Goal: Find specific page/section: Find specific page/section

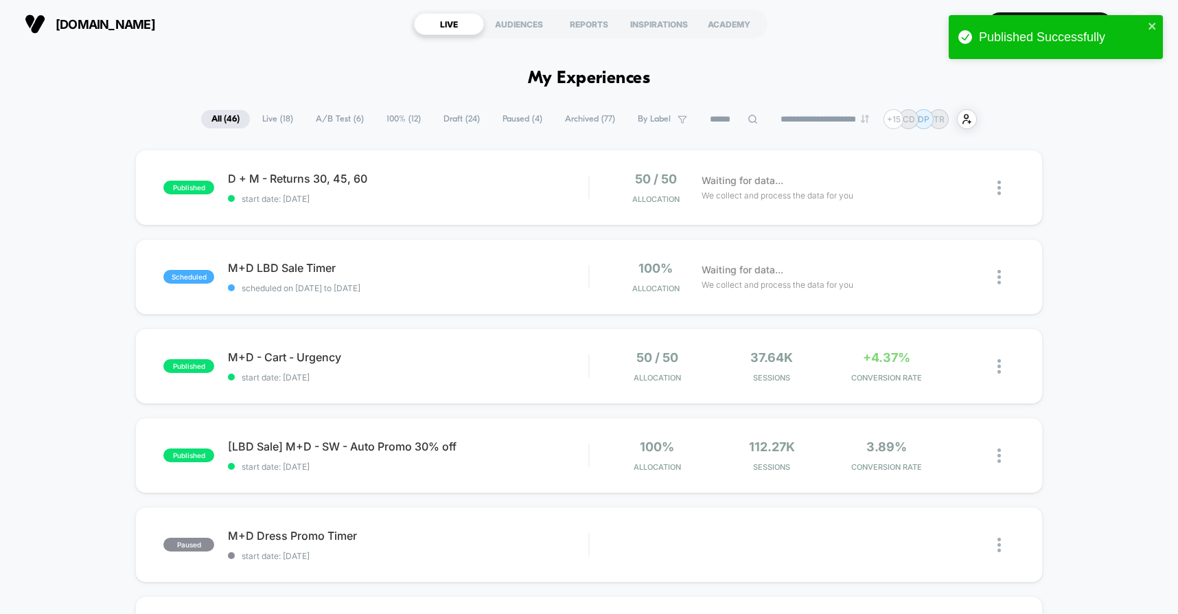
scroll to position [38, 0]
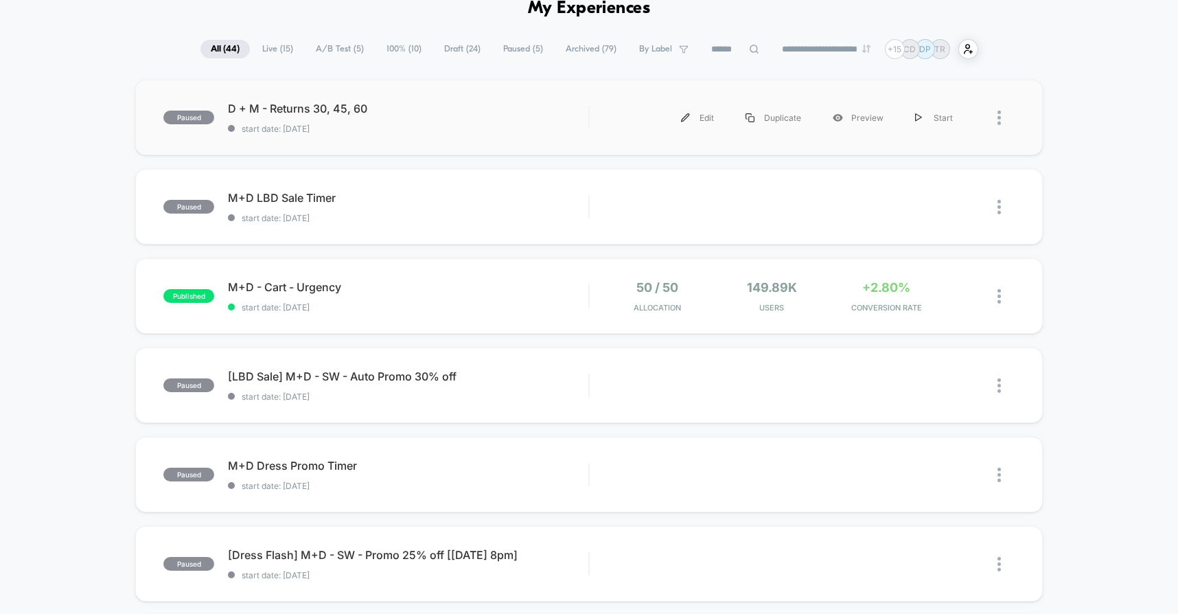
scroll to position [76, 0]
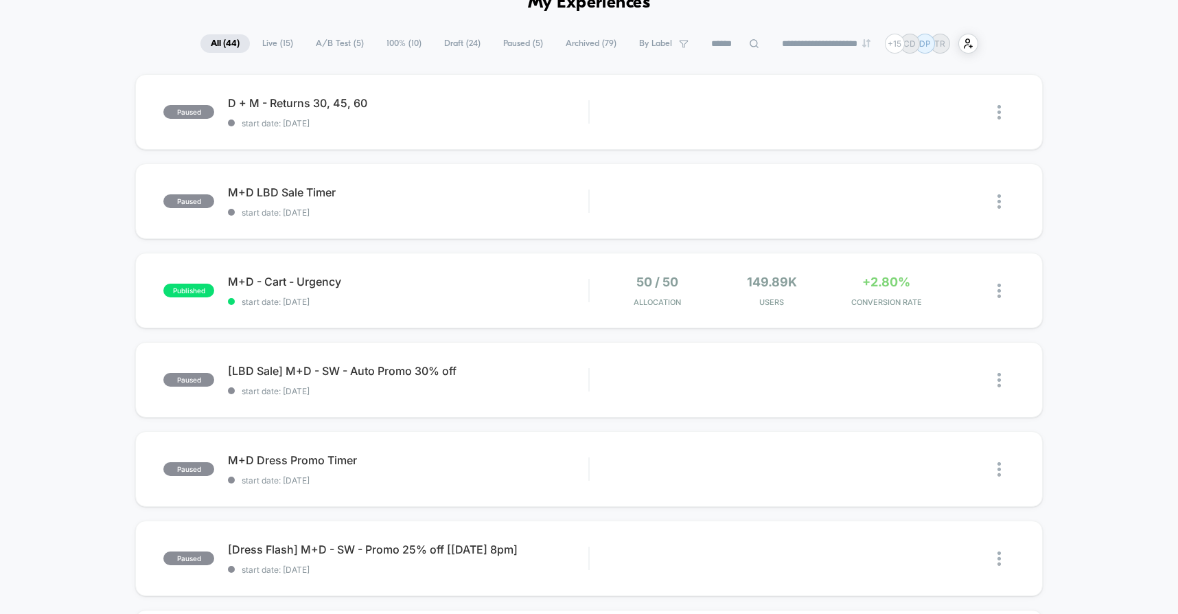
click at [335, 40] on span "A/B Test ( 5 )" at bounding box center [340, 43] width 69 height 19
